Goal: Task Accomplishment & Management: Manage account settings

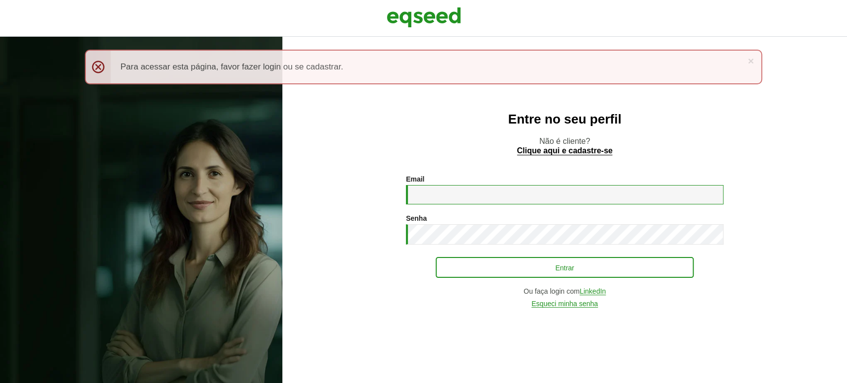
type input "**********"
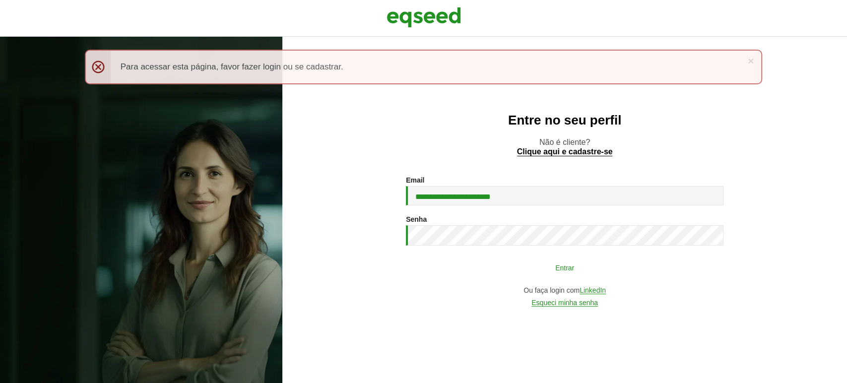
click at [485, 263] on button "Entrar" at bounding box center [565, 267] width 258 height 19
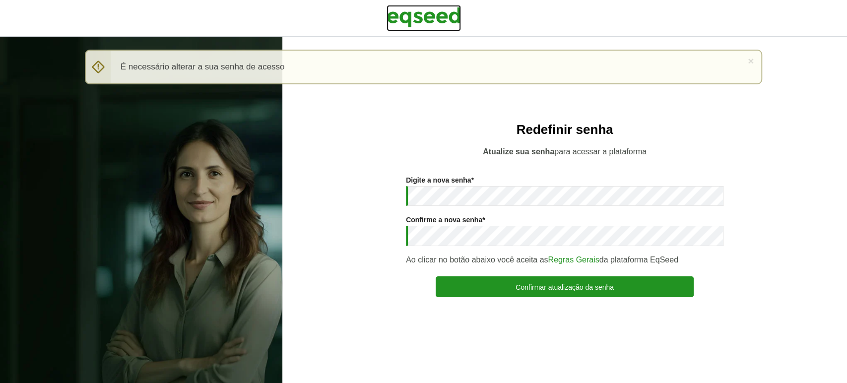
click at [404, 18] on img at bounding box center [424, 17] width 74 height 25
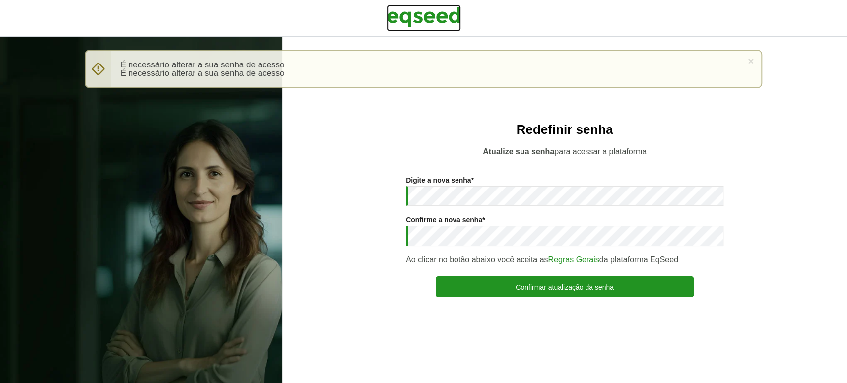
click at [413, 18] on img at bounding box center [424, 17] width 74 height 25
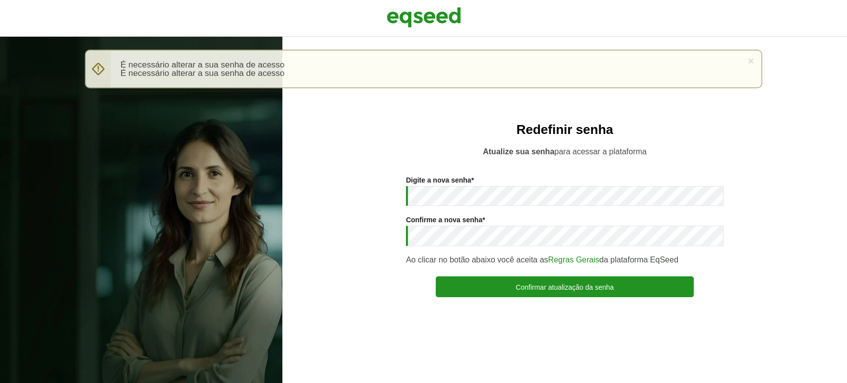
click at [269, 63] on li "É necessário alterar a sua senha de acesso" at bounding box center [432, 65] width 622 height 8
click at [747, 57] on div "× Mensagem de aviso É necessário alterar a sua senha de acesso É necessário alt…" at bounding box center [424, 69] width 678 height 39
click at [753, 62] on link "×" at bounding box center [751, 61] width 6 height 10
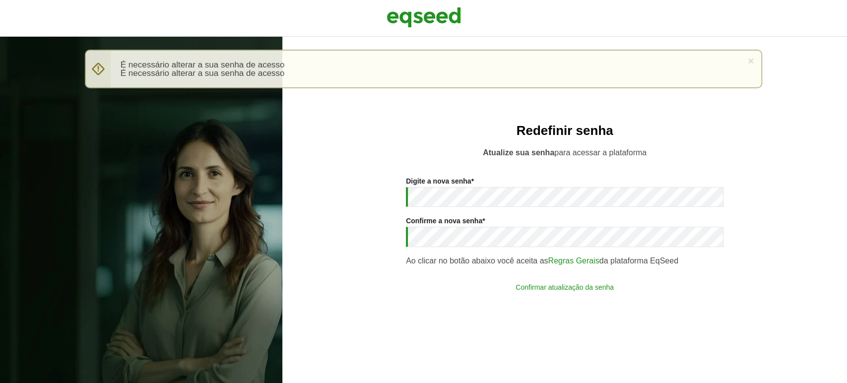
click at [647, 285] on button "Confirmar atualização da senha" at bounding box center [565, 287] width 258 height 19
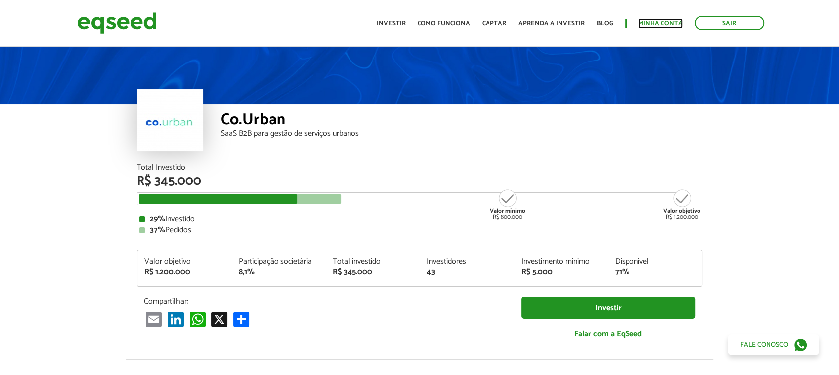
click at [667, 21] on link "Minha conta" at bounding box center [660, 23] width 44 height 6
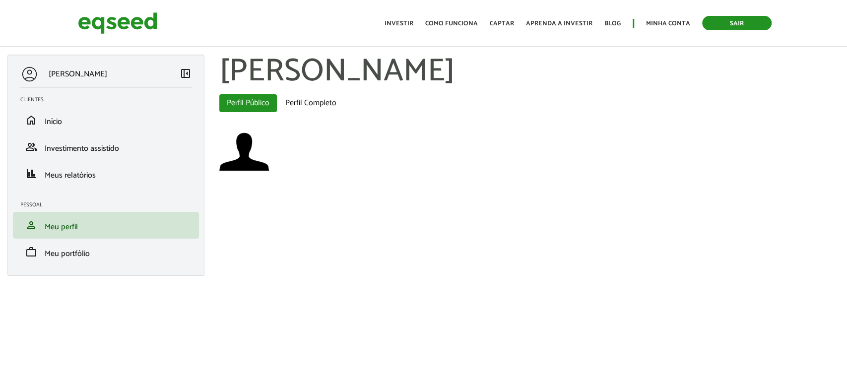
click at [731, 23] on link "Sair" at bounding box center [738, 23] width 70 height 14
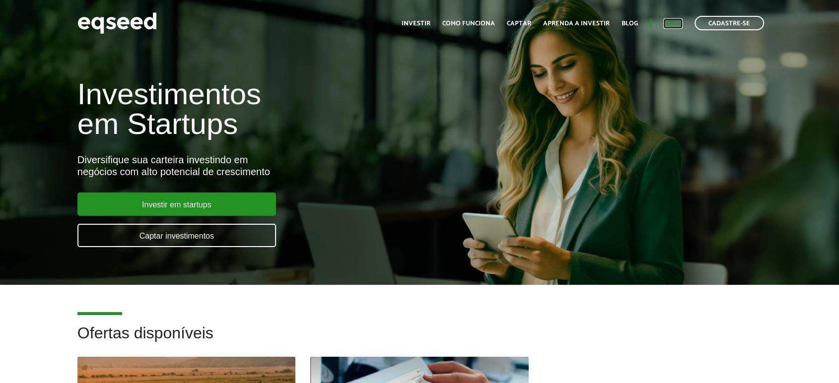
click at [668, 22] on link "Login" at bounding box center [672, 23] width 19 height 6
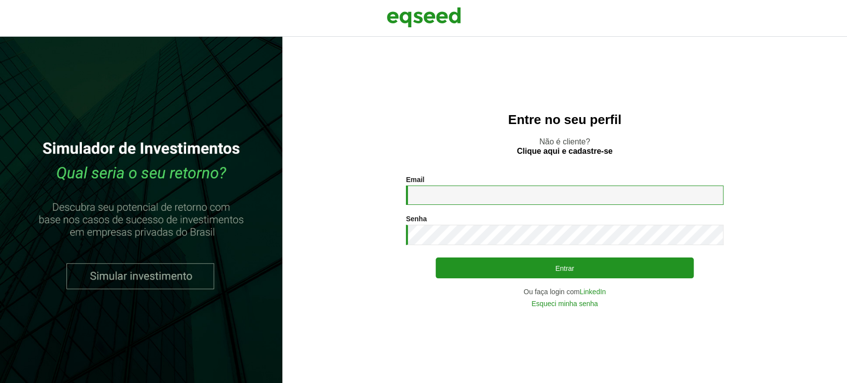
type input "**********"
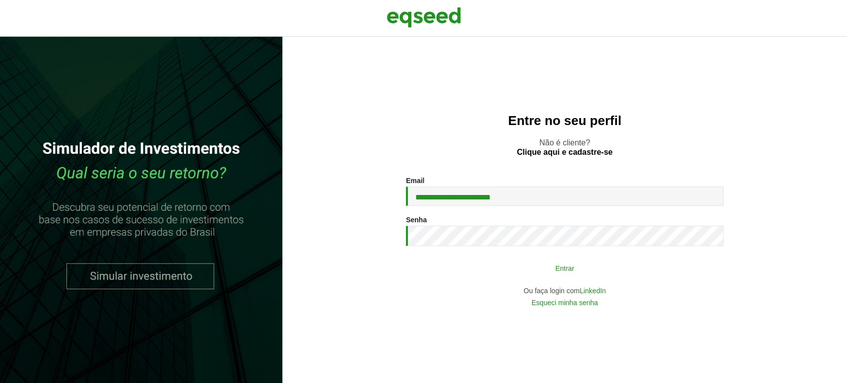
click at [461, 268] on button "Entrar" at bounding box center [565, 268] width 258 height 19
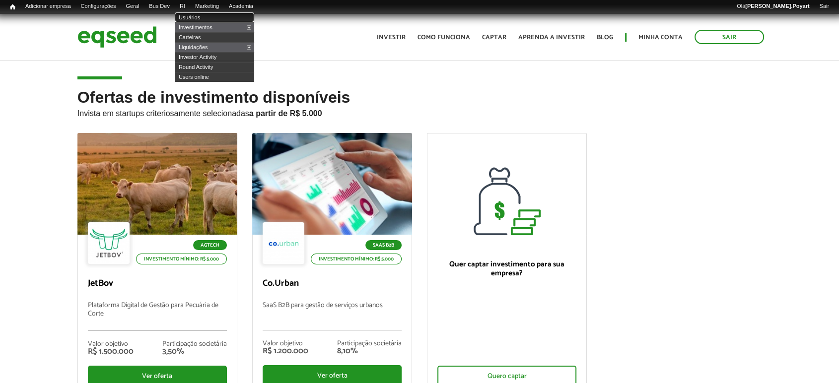
click at [201, 15] on link "Usuários" at bounding box center [214, 17] width 79 height 10
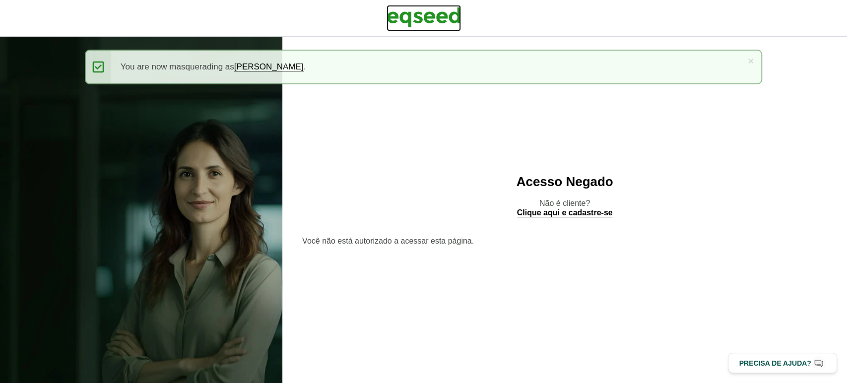
click at [413, 17] on img at bounding box center [424, 17] width 74 height 25
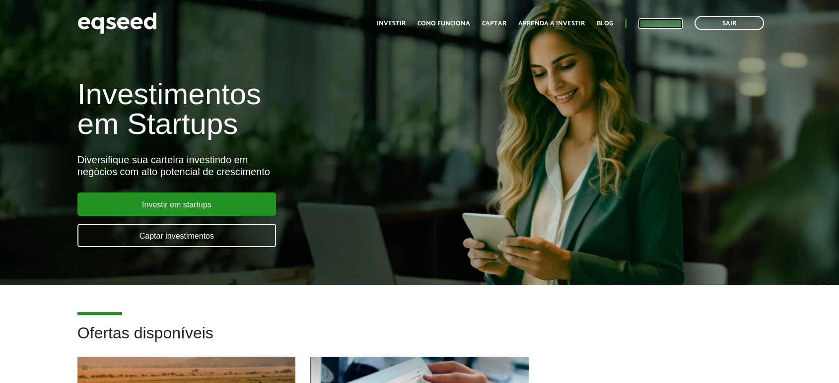
click at [664, 21] on link "Minha conta" at bounding box center [660, 23] width 44 height 6
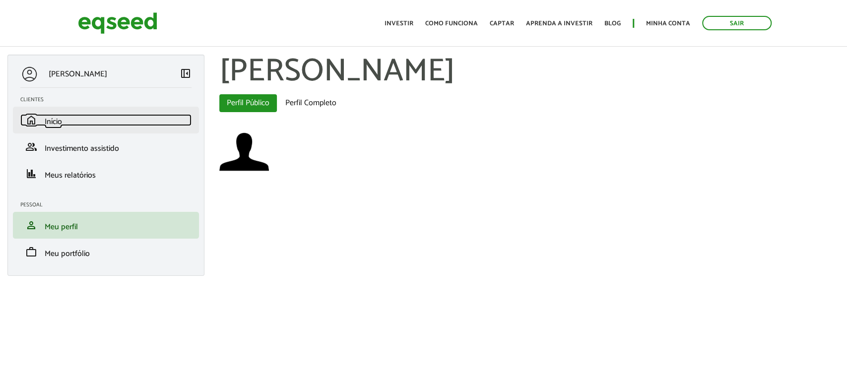
click at [51, 118] on span "Início" at bounding box center [53, 121] width 17 height 13
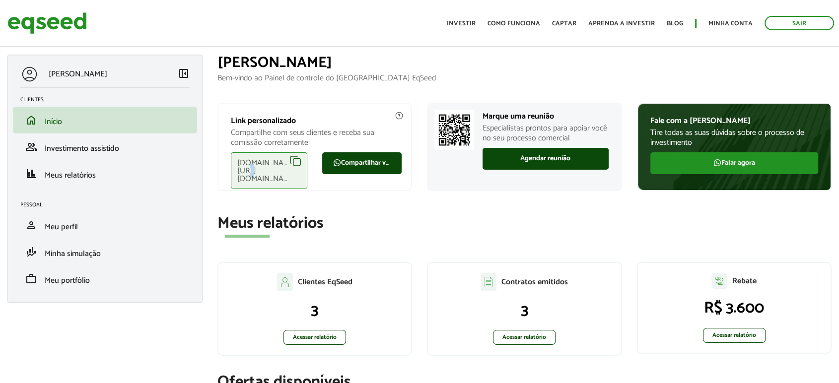
click at [296, 162] on div "eqseed.com/a/is/gustavo.gomes" at bounding box center [269, 170] width 76 height 37
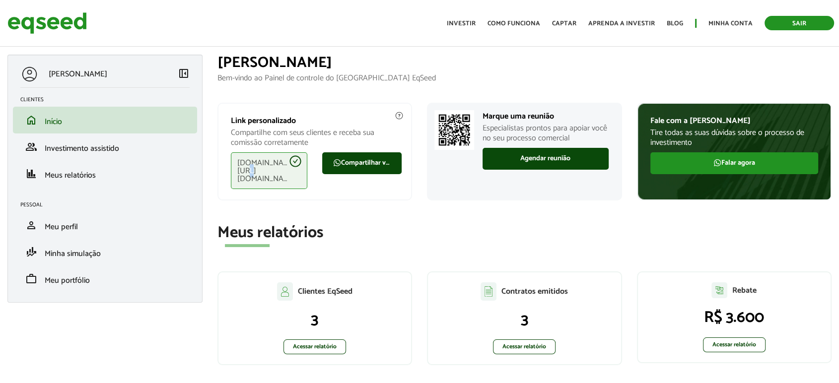
drag, startPoint x: 790, startPoint y: 25, endPoint x: 783, endPoint y: 24, distance: 7.0
click at [790, 24] on link "Sair" at bounding box center [800, 23] width 70 height 14
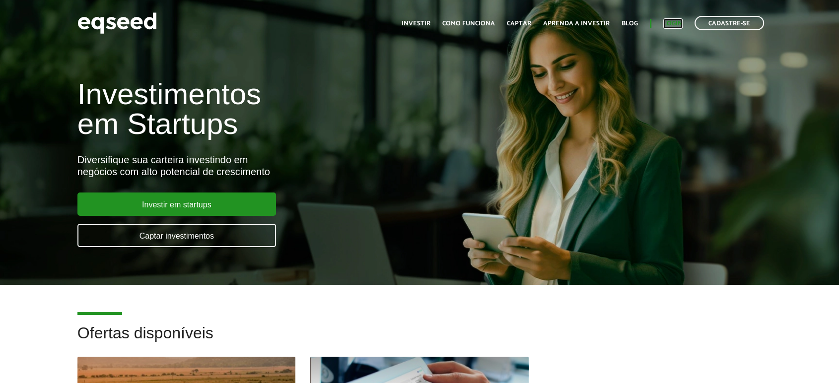
click at [678, 22] on link "Login" at bounding box center [672, 23] width 19 height 6
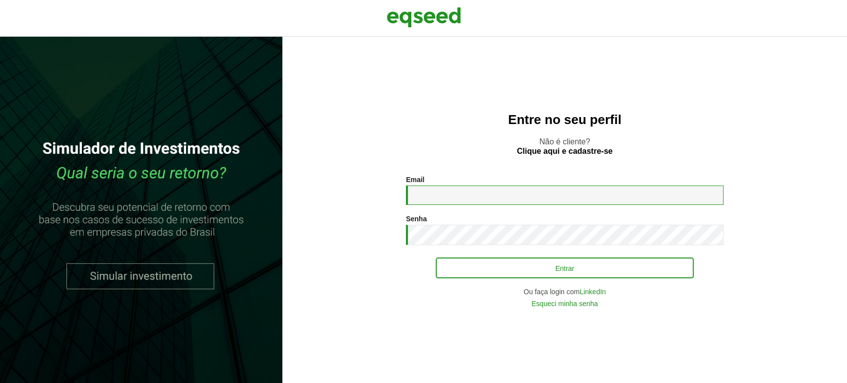
type input "**********"
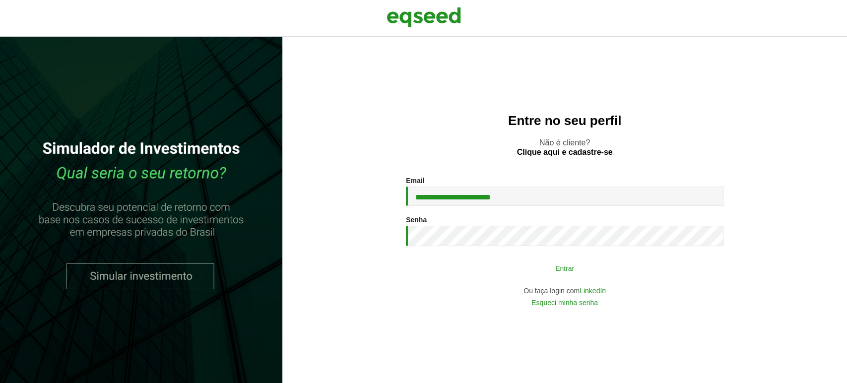
click at [512, 263] on button "Entrar" at bounding box center [565, 268] width 258 height 19
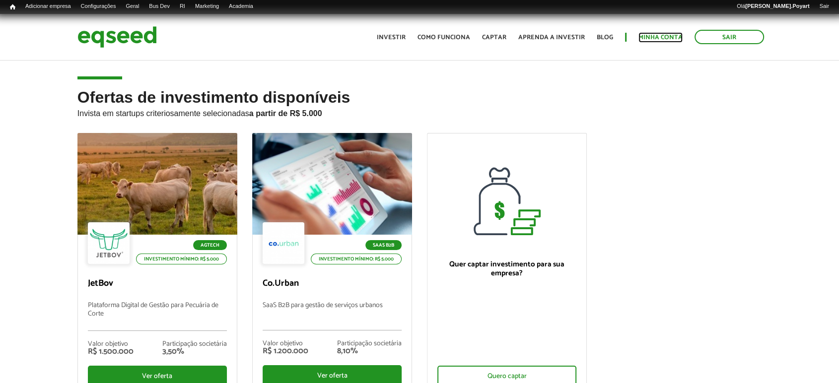
click at [663, 35] on link "Minha conta" at bounding box center [660, 37] width 44 height 6
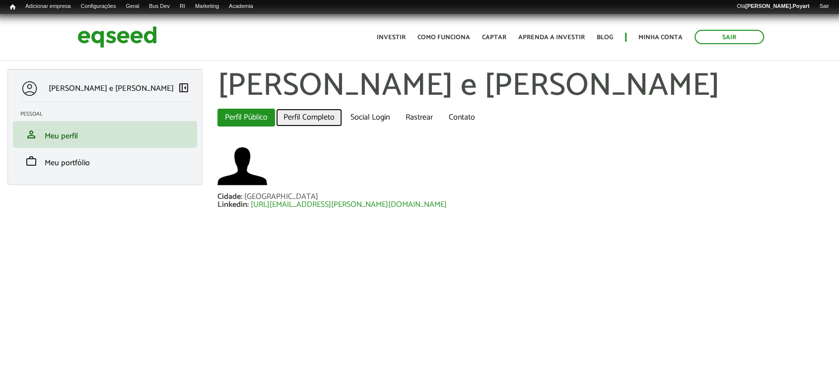
click at [304, 118] on link "Perfil Completo" at bounding box center [309, 118] width 66 height 18
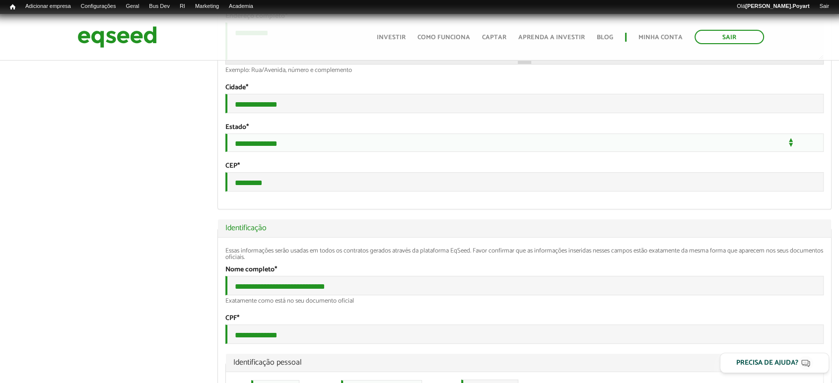
scroll to position [552, 0]
